Goal: Entertainment & Leisure: Consume media (video, audio)

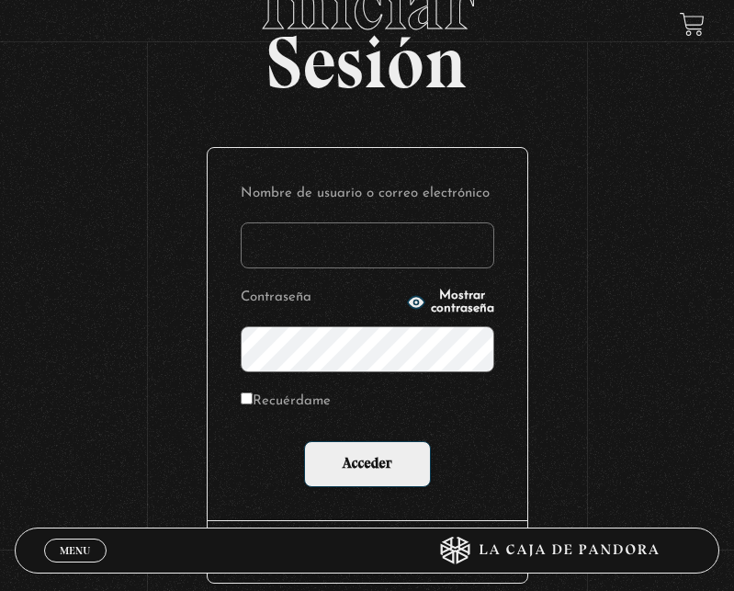
scroll to position [184, 0]
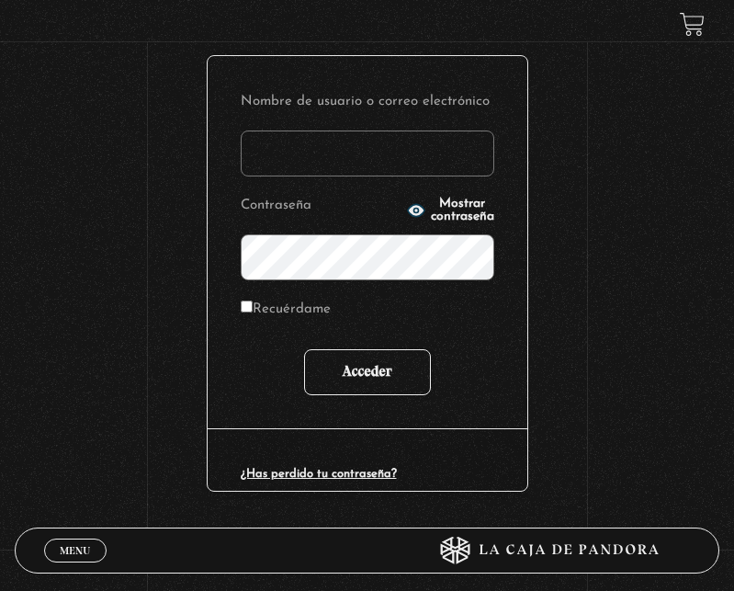
type input "arguedasivonne@gmail.com"
click at [373, 374] on input "Acceder" at bounding box center [367, 372] width 127 height 46
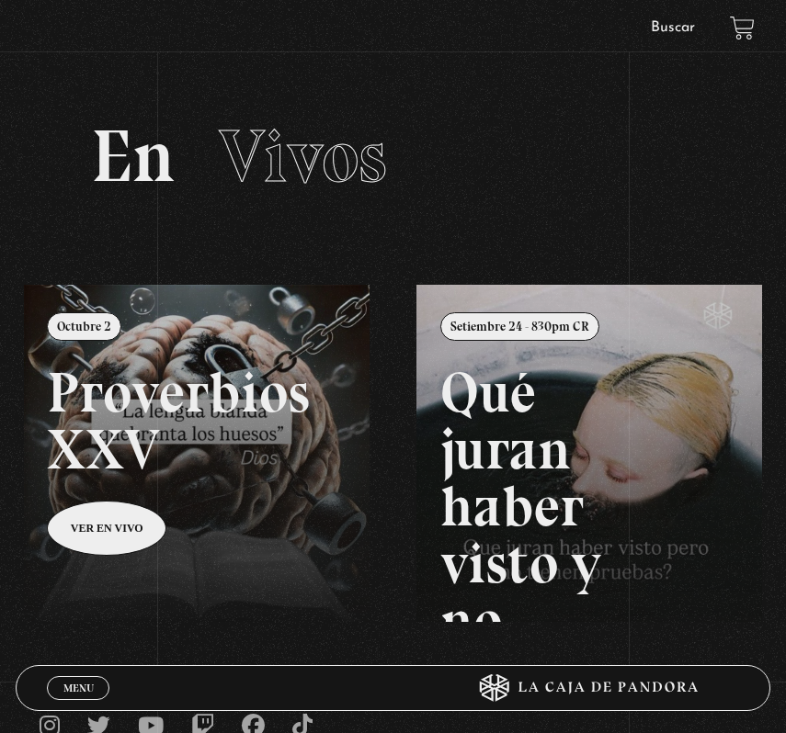
click at [676, 28] on link "Buscar" at bounding box center [673, 27] width 44 height 15
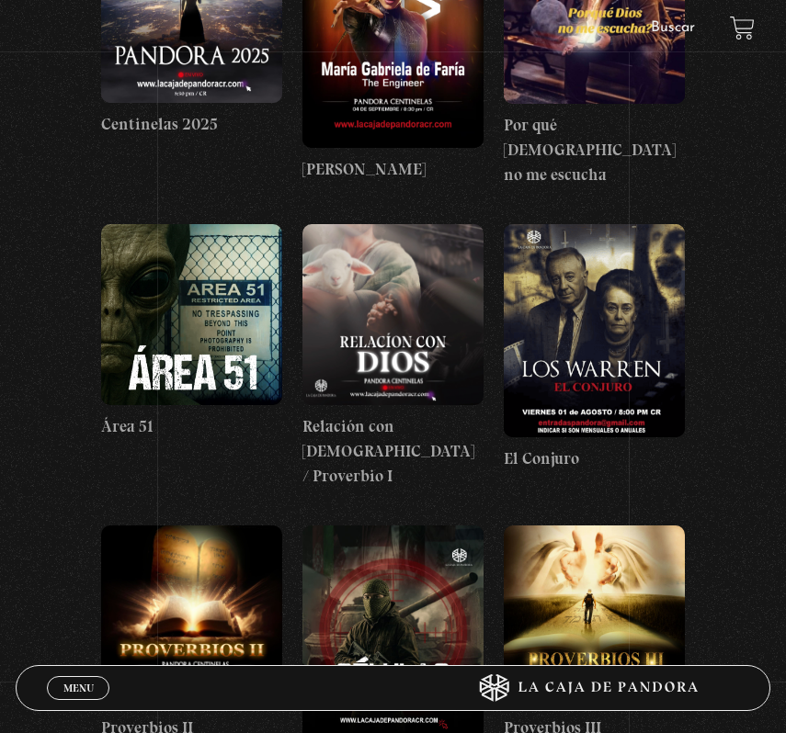
scroll to position [1103, 0]
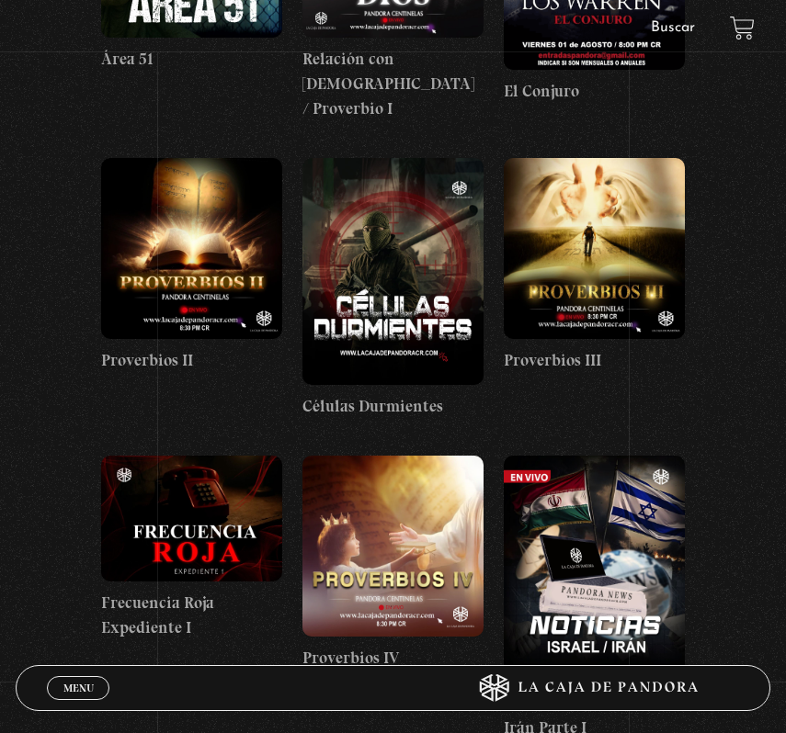
click at [79, 684] on span "Menu" at bounding box center [78, 688] width 30 height 11
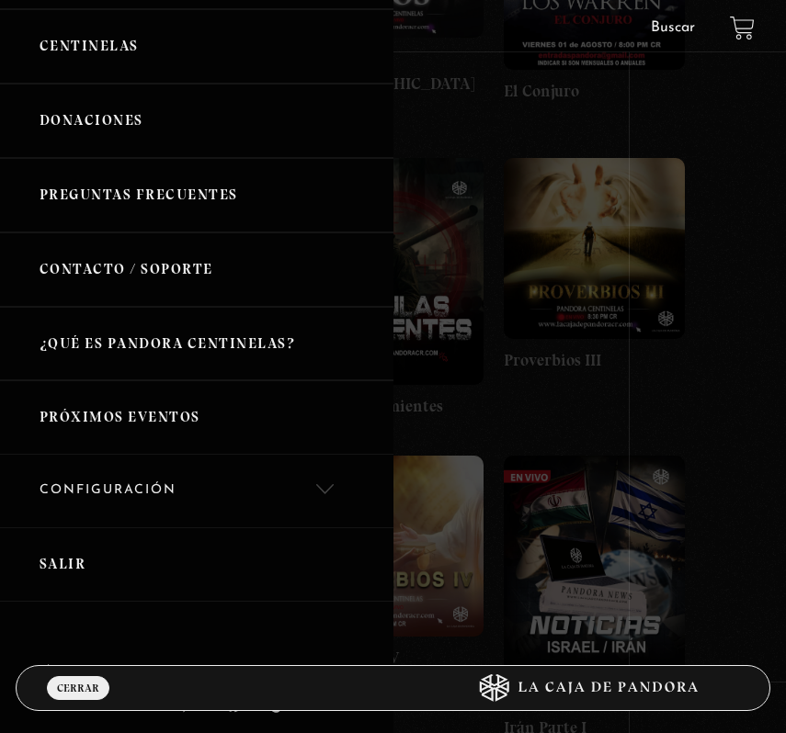
scroll to position [0, 0]
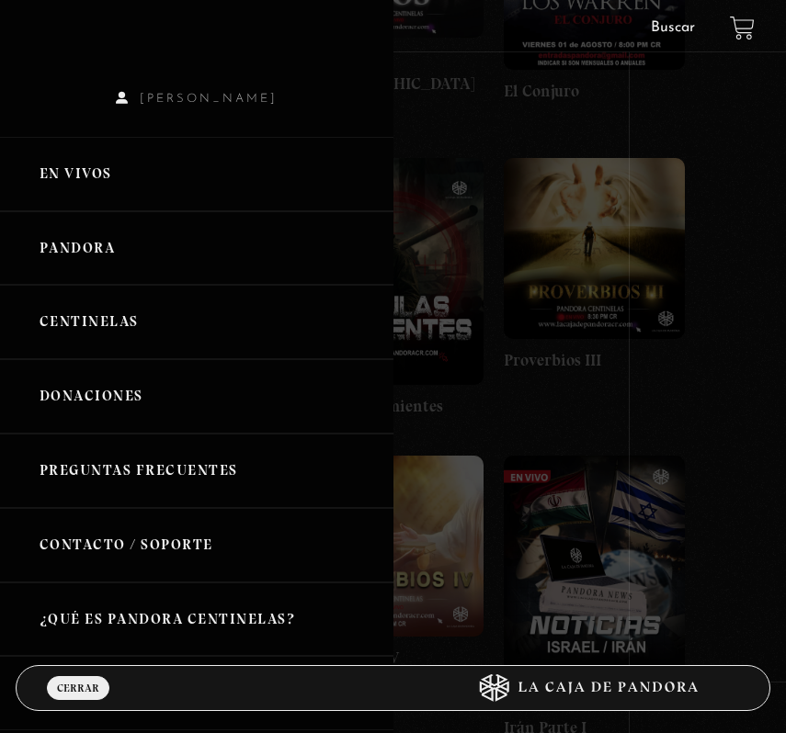
click at [192, 95] on span "[PERSON_NAME]" at bounding box center [196, 98] width 393 height 13
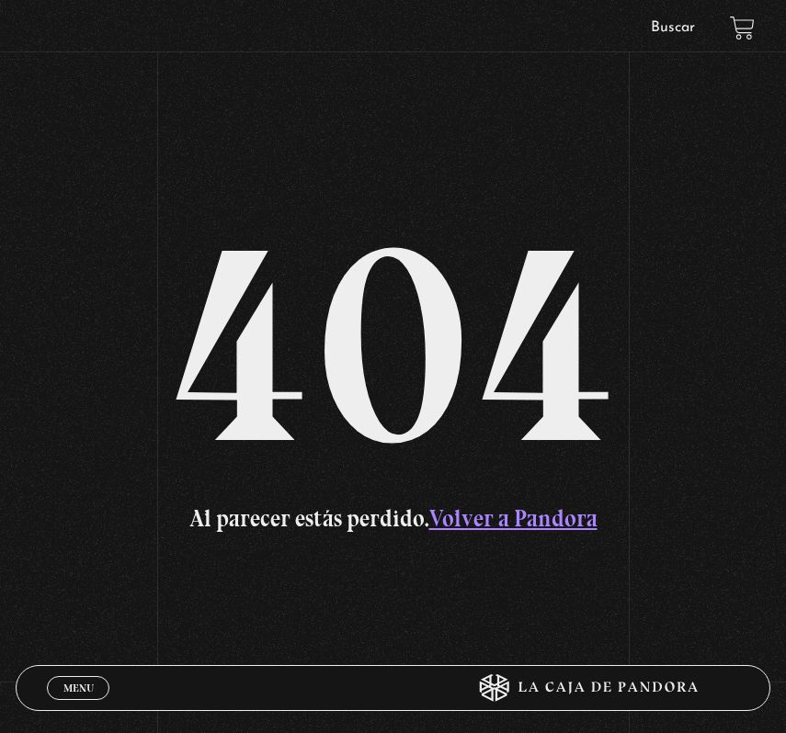
click at [547, 519] on link "Volver a Pandora" at bounding box center [513, 518] width 168 height 28
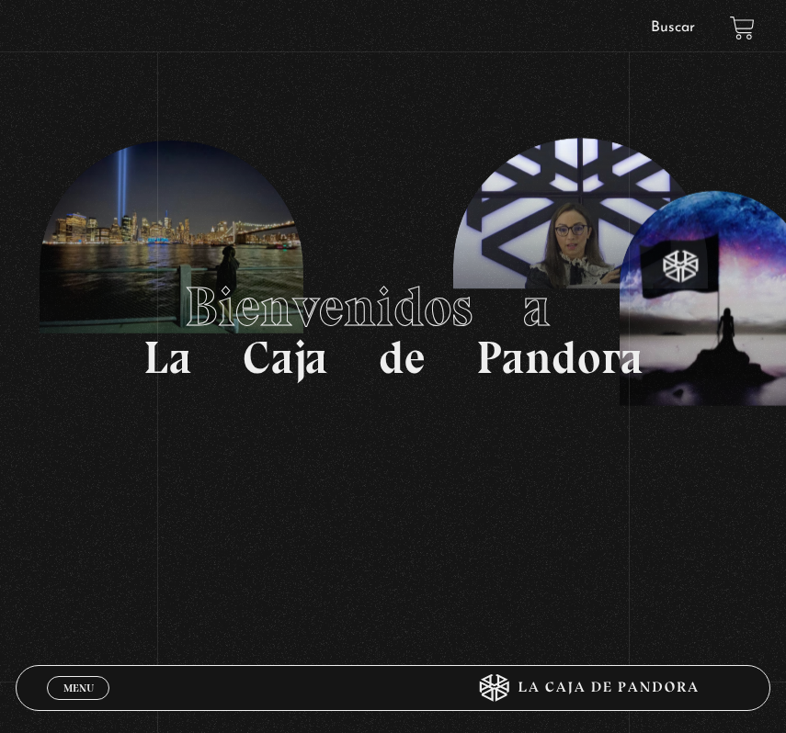
click at [85, 686] on span "Menu" at bounding box center [78, 688] width 30 height 11
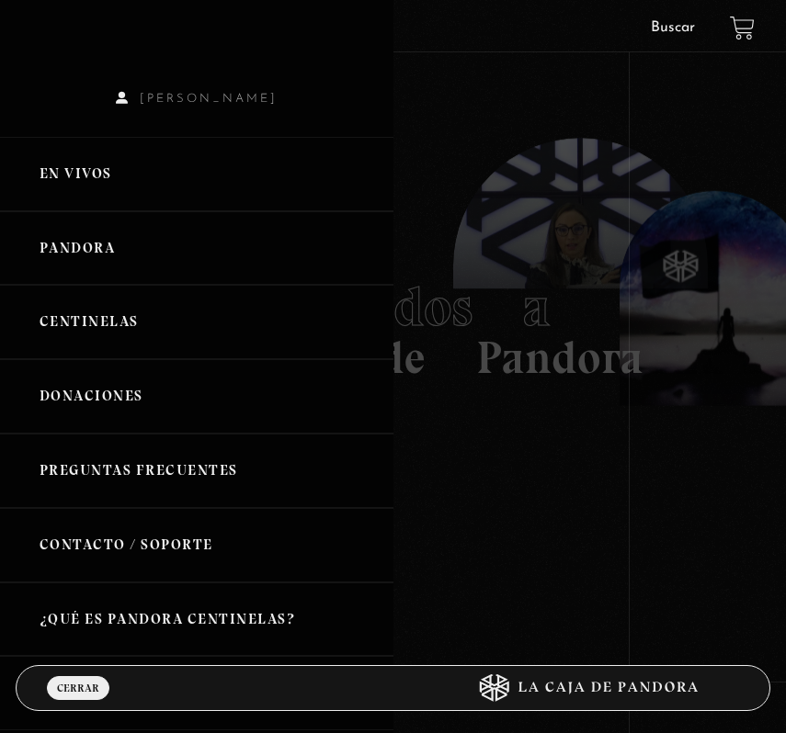
click at [87, 94] on span "[PERSON_NAME]" at bounding box center [196, 98] width 393 height 13
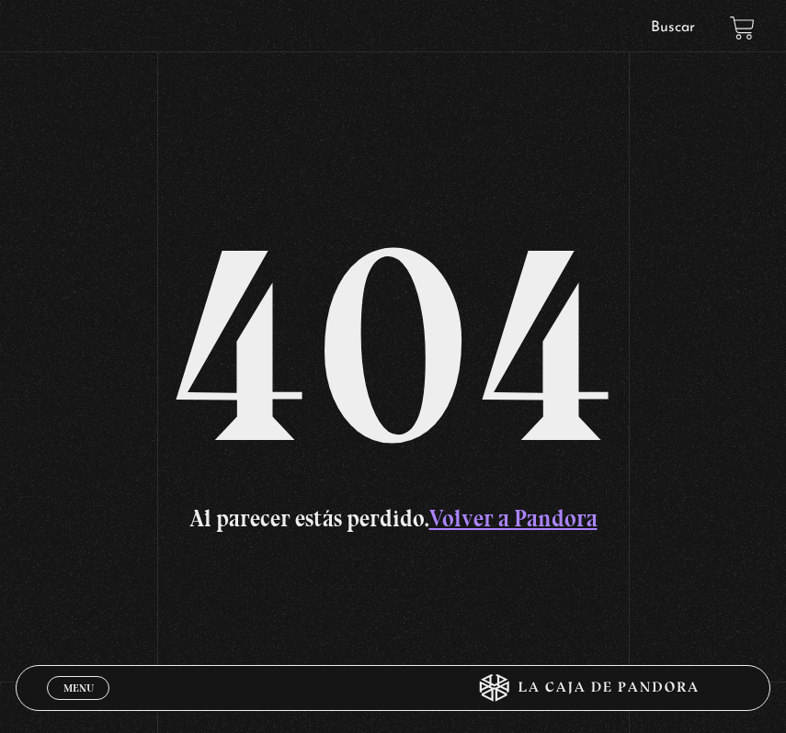
click at [500, 526] on link "Volver a Pandora" at bounding box center [513, 518] width 168 height 28
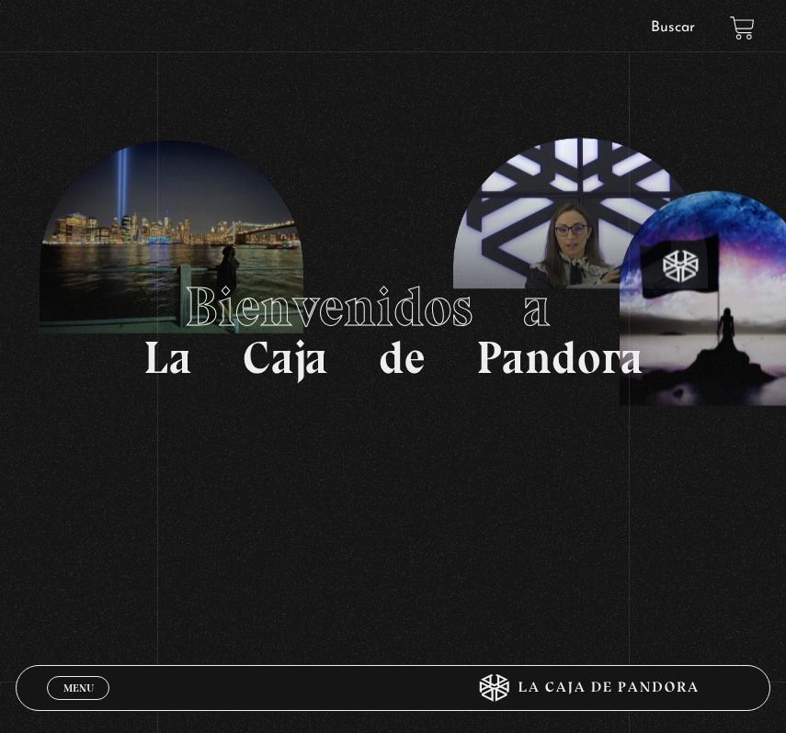
click at [76, 694] on span "Menu" at bounding box center [78, 688] width 30 height 11
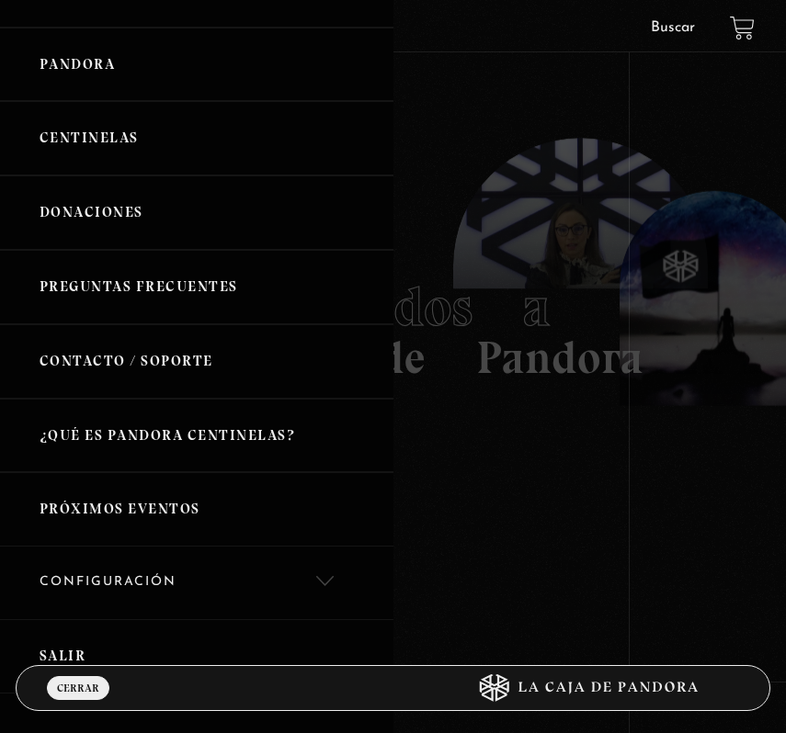
scroll to position [347, 0]
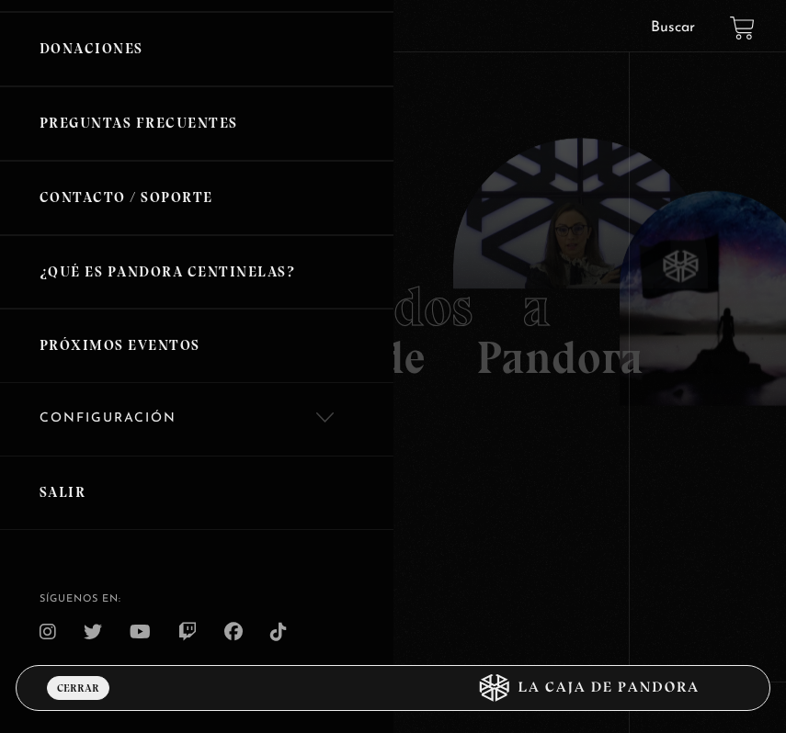
click at [334, 414] on link "Configuración" at bounding box center [196, 419] width 393 height 73
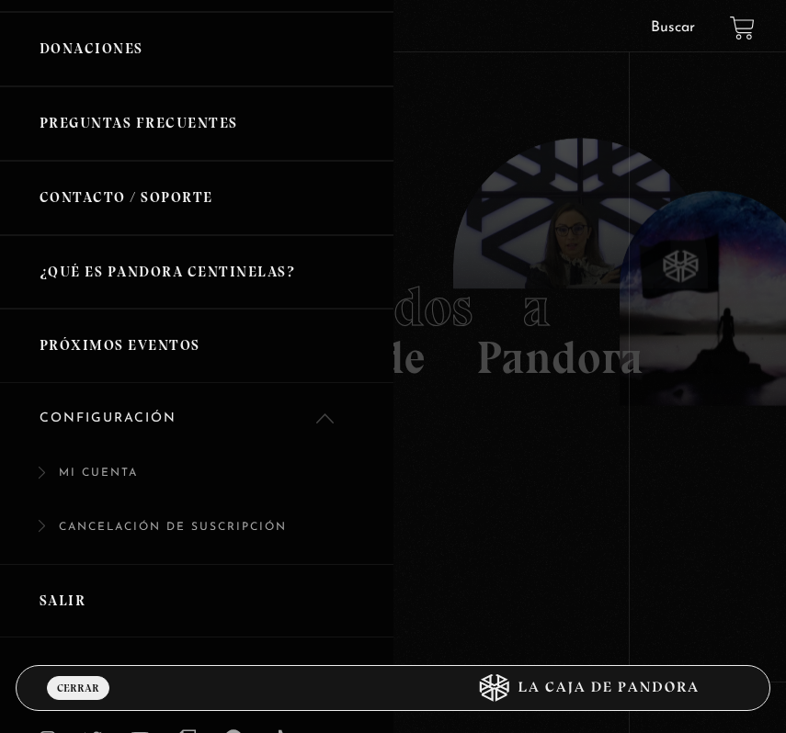
click at [106, 461] on link "Mi cuenta" at bounding box center [196, 483] width 393 height 54
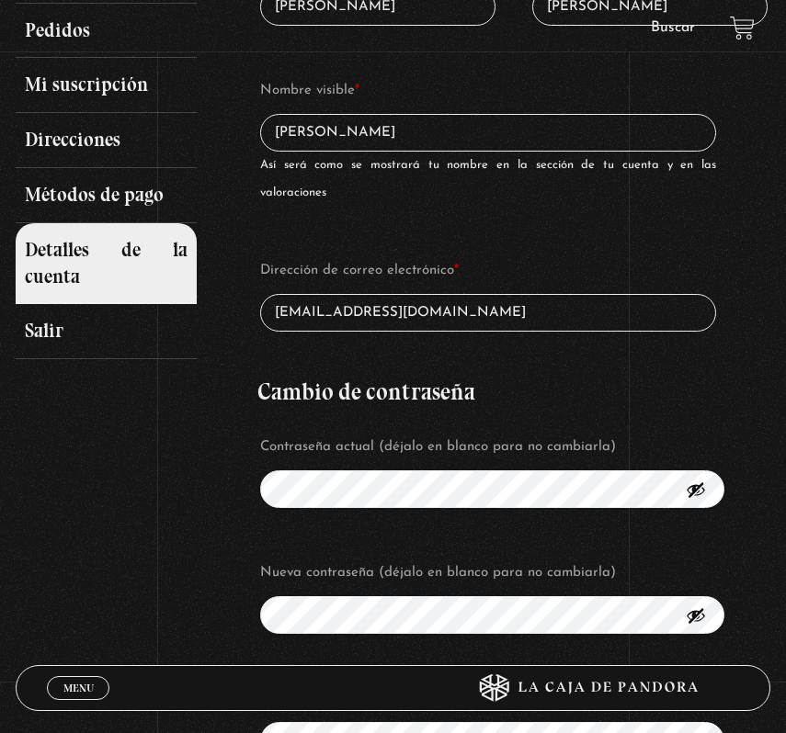
scroll to position [92, 0]
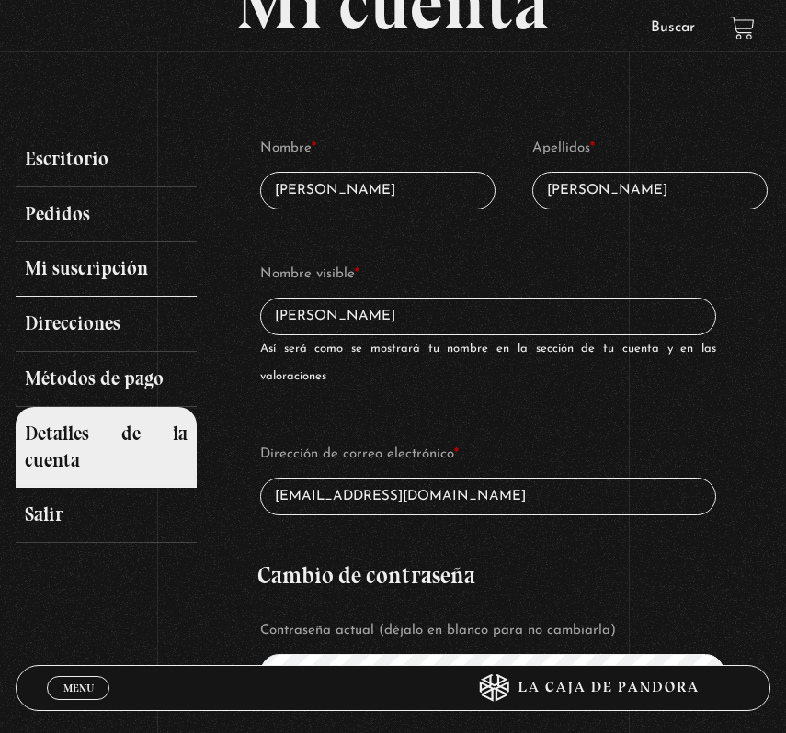
click at [119, 259] on link "Mi suscripción" at bounding box center [106, 269] width 181 height 55
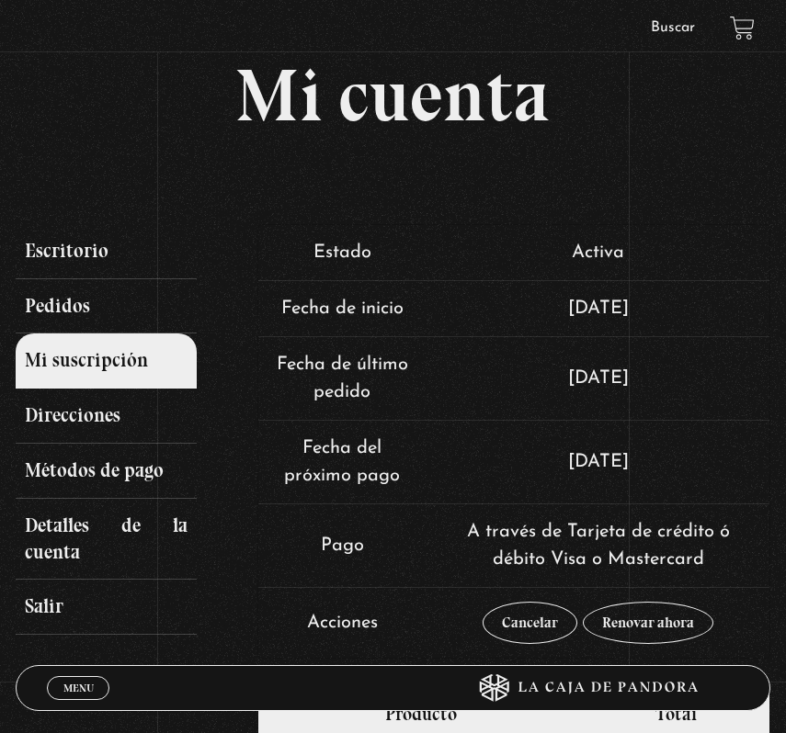
click at [71, 693] on span "Menu" at bounding box center [78, 688] width 30 height 11
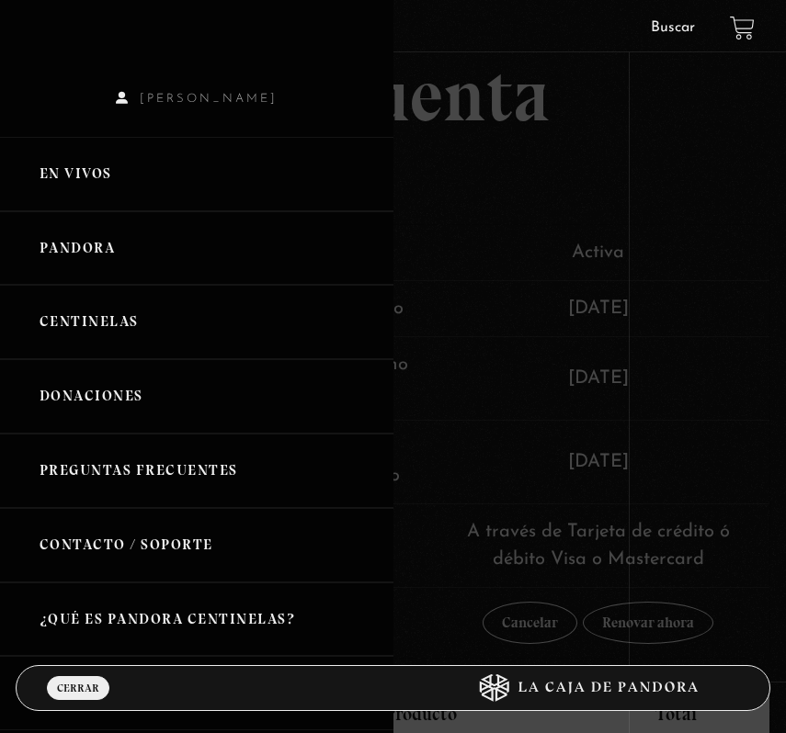
click at [96, 170] on link "En vivos" at bounding box center [196, 174] width 393 height 74
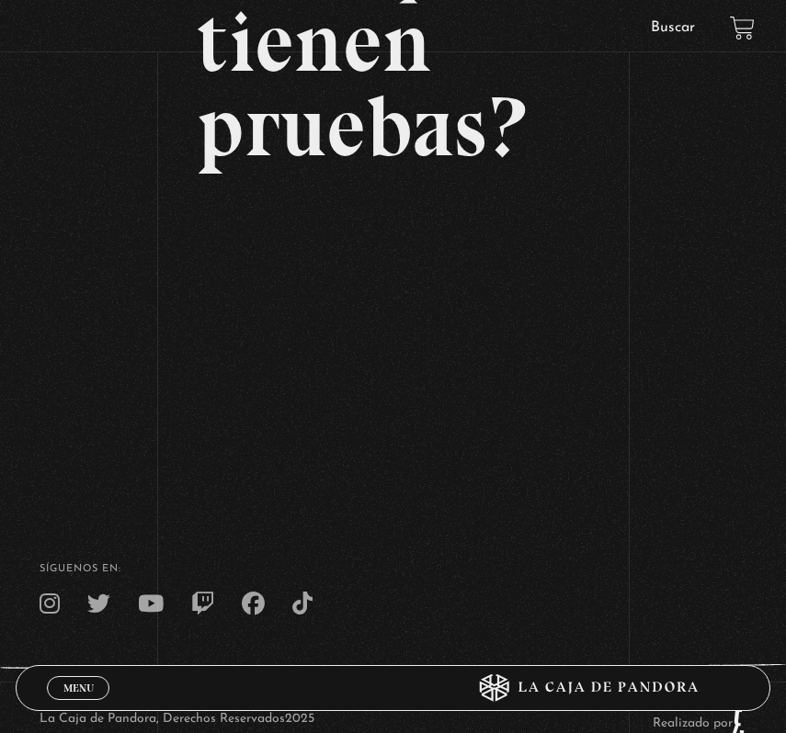
scroll to position [558, 0]
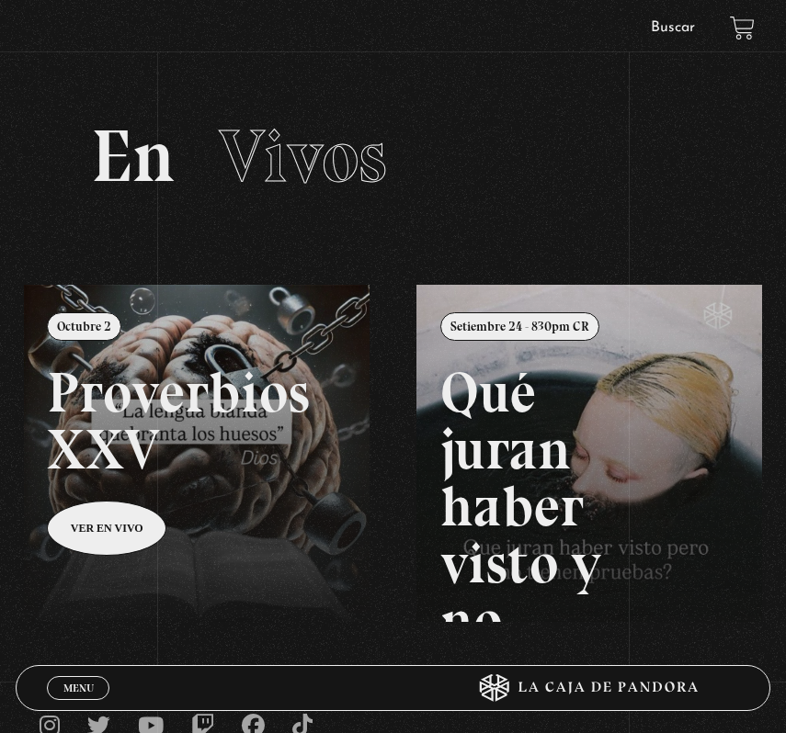
scroll to position [216, 0]
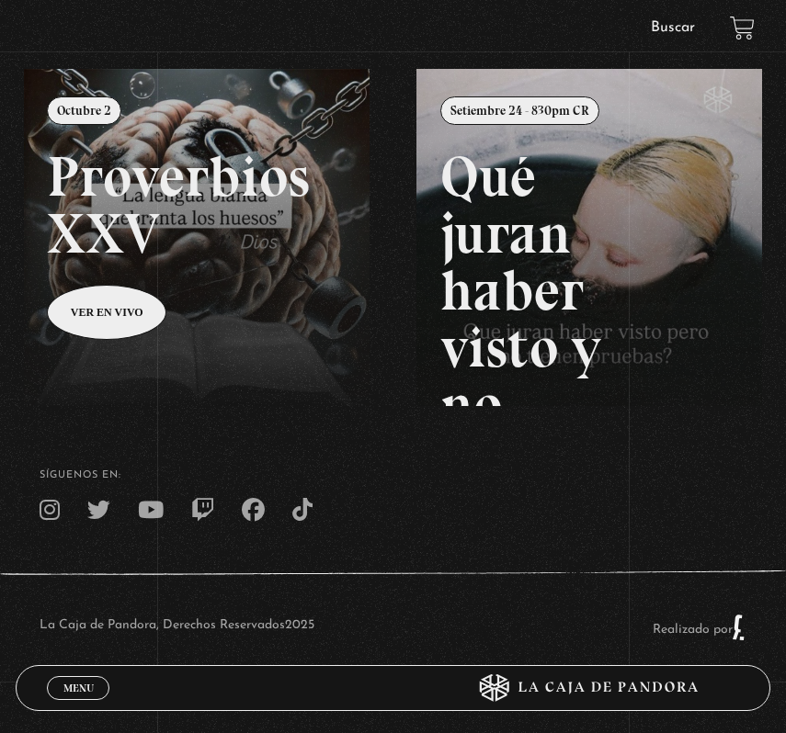
click at [89, 686] on span "Menu" at bounding box center [78, 688] width 30 height 11
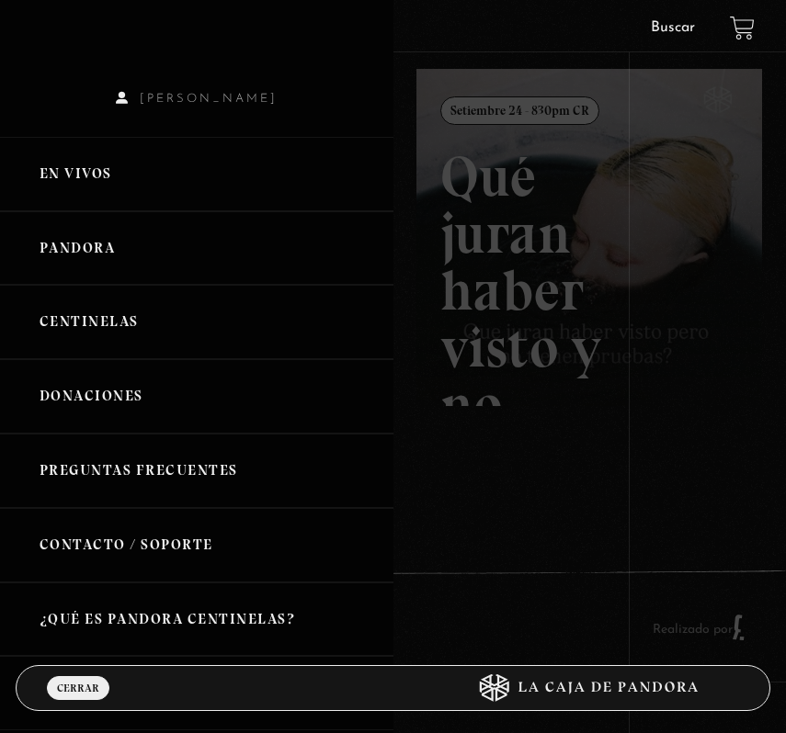
click at [79, 244] on link "Pandora" at bounding box center [196, 248] width 393 height 74
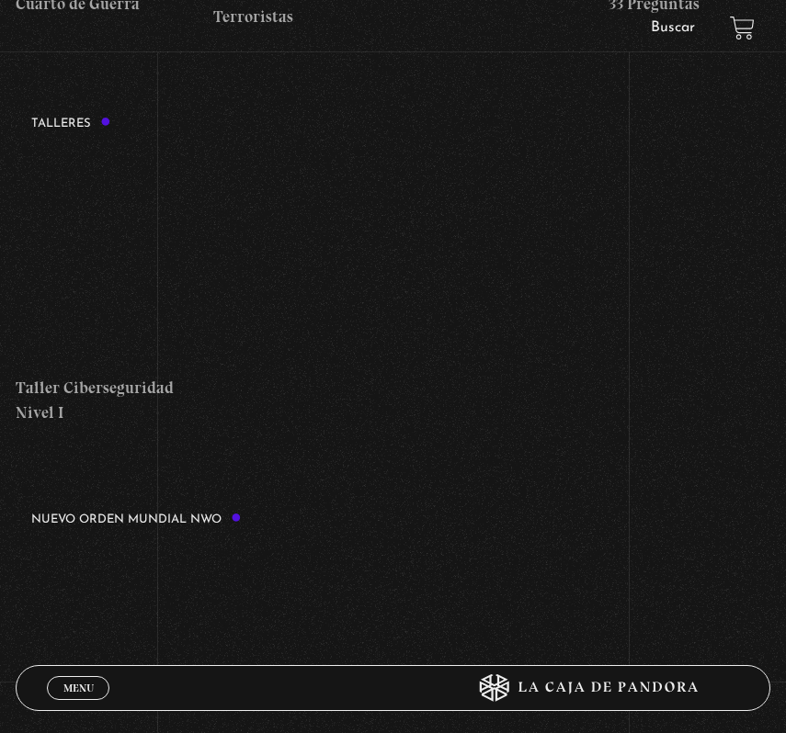
scroll to position [1011, 0]
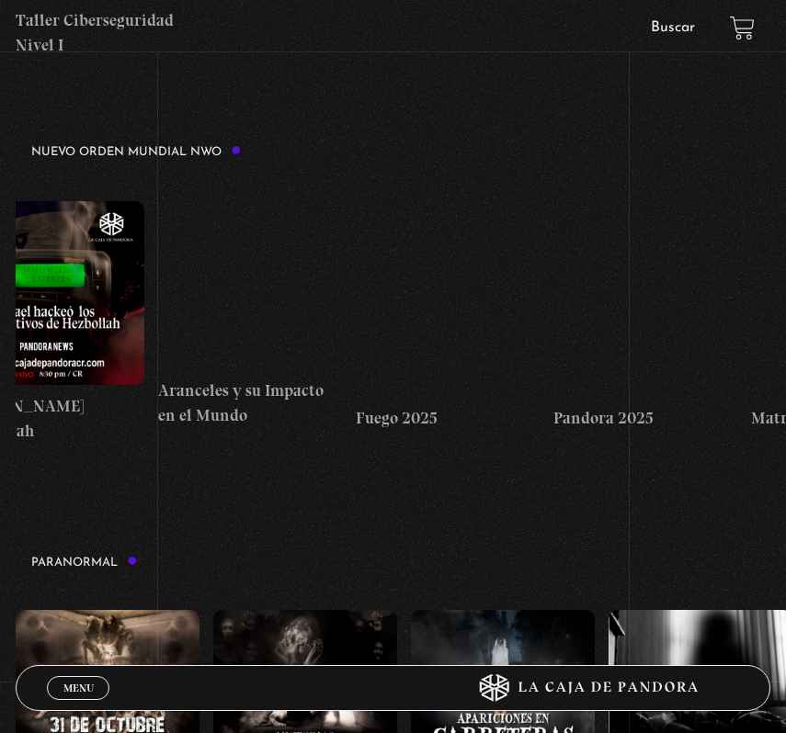
drag, startPoint x: 578, startPoint y: 332, endPoint x: 290, endPoint y: 356, distance: 288.6
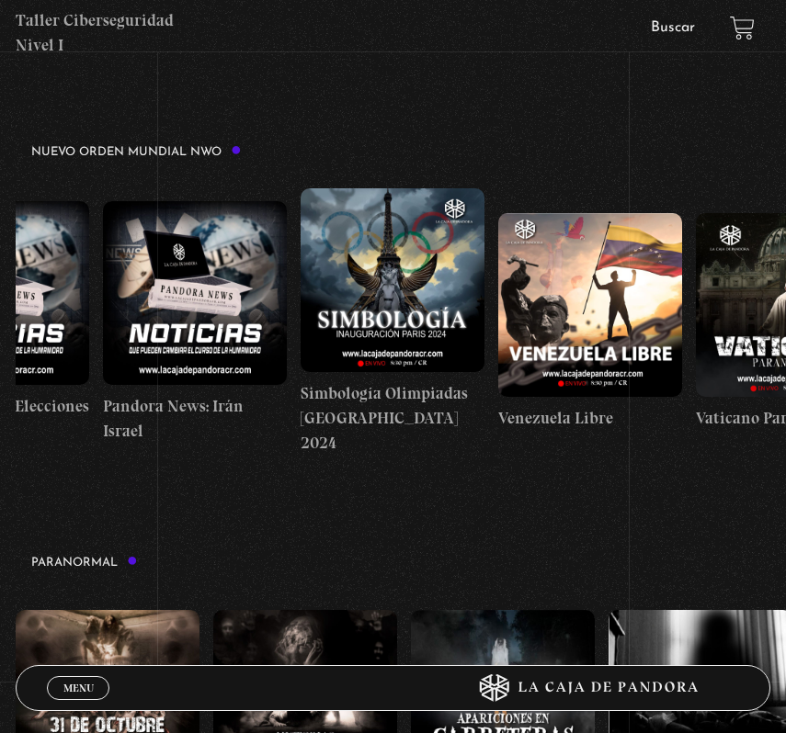
drag, startPoint x: 622, startPoint y: 312, endPoint x: 373, endPoint y: 352, distance: 252.1
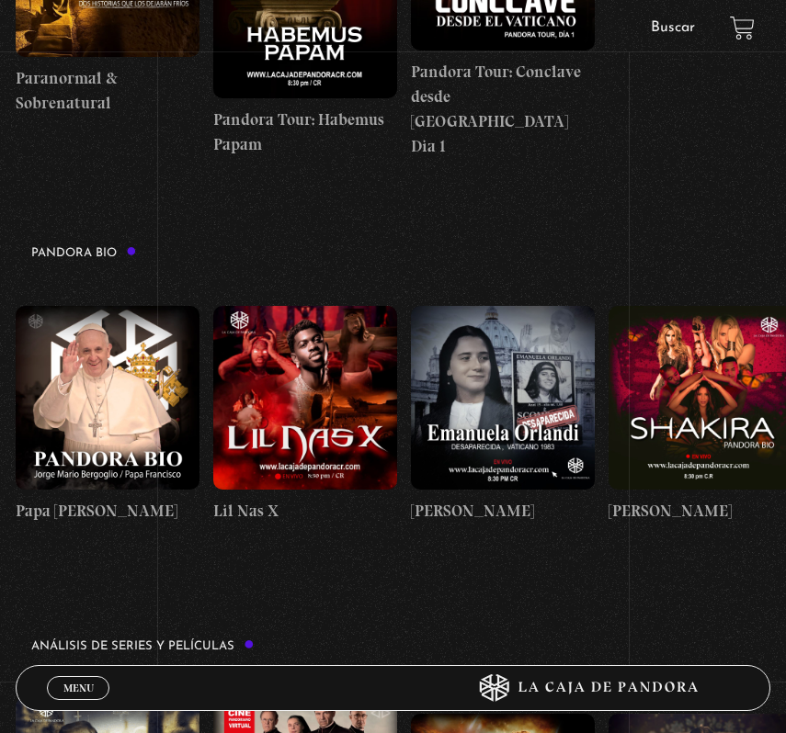
scroll to position [2481, 0]
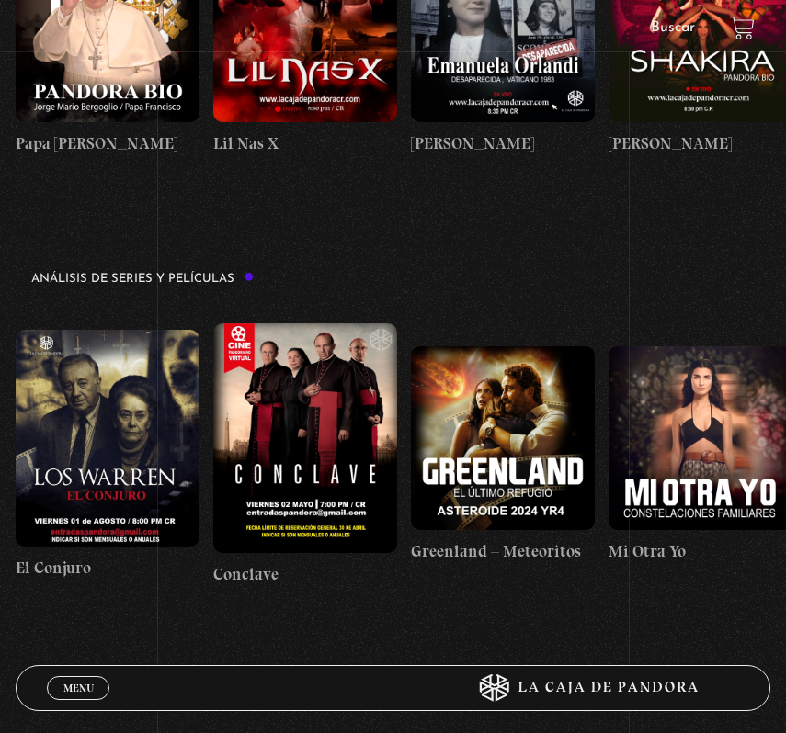
click at [527, 429] on figure at bounding box center [503, 438] width 184 height 184
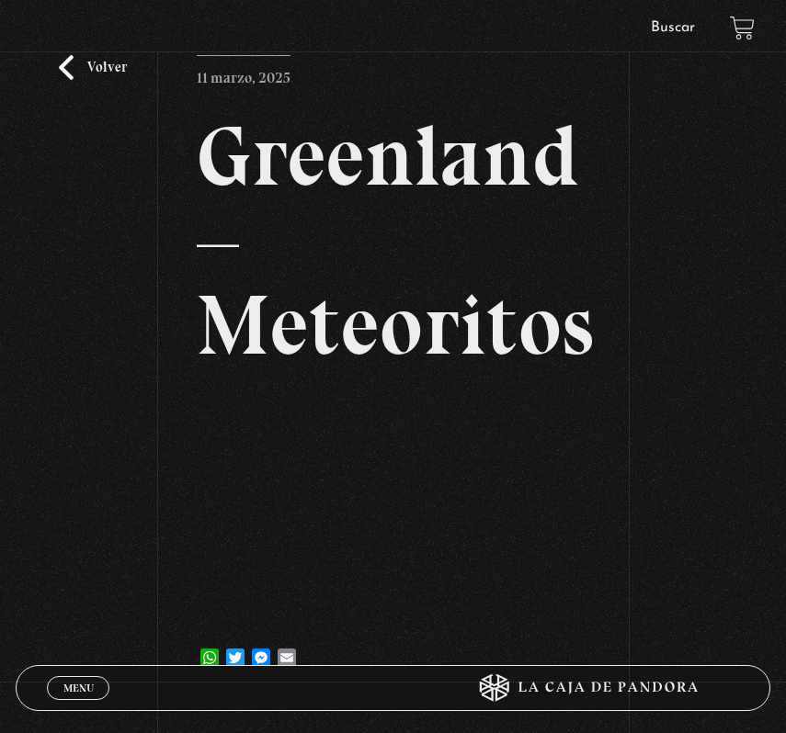
scroll to position [276, 0]
